Goal: Navigation & Orientation: Find specific page/section

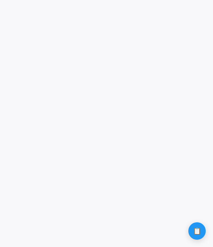
click at [156, 236] on game-player-page at bounding box center [106, 123] width 213 height 247
click at [162, 237] on game-player-page at bounding box center [106, 123] width 213 height 247
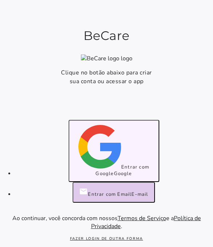
click at [109, 182] on button "Entrar com Google Google" at bounding box center [114, 151] width 91 height 62
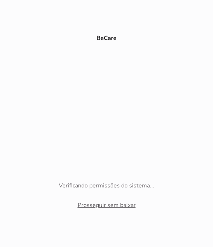
click at [106, 204] on link "Prosseguir sem baixar" at bounding box center [107, 205] width 58 height 8
